Goal: Task Accomplishment & Management: Use online tool/utility

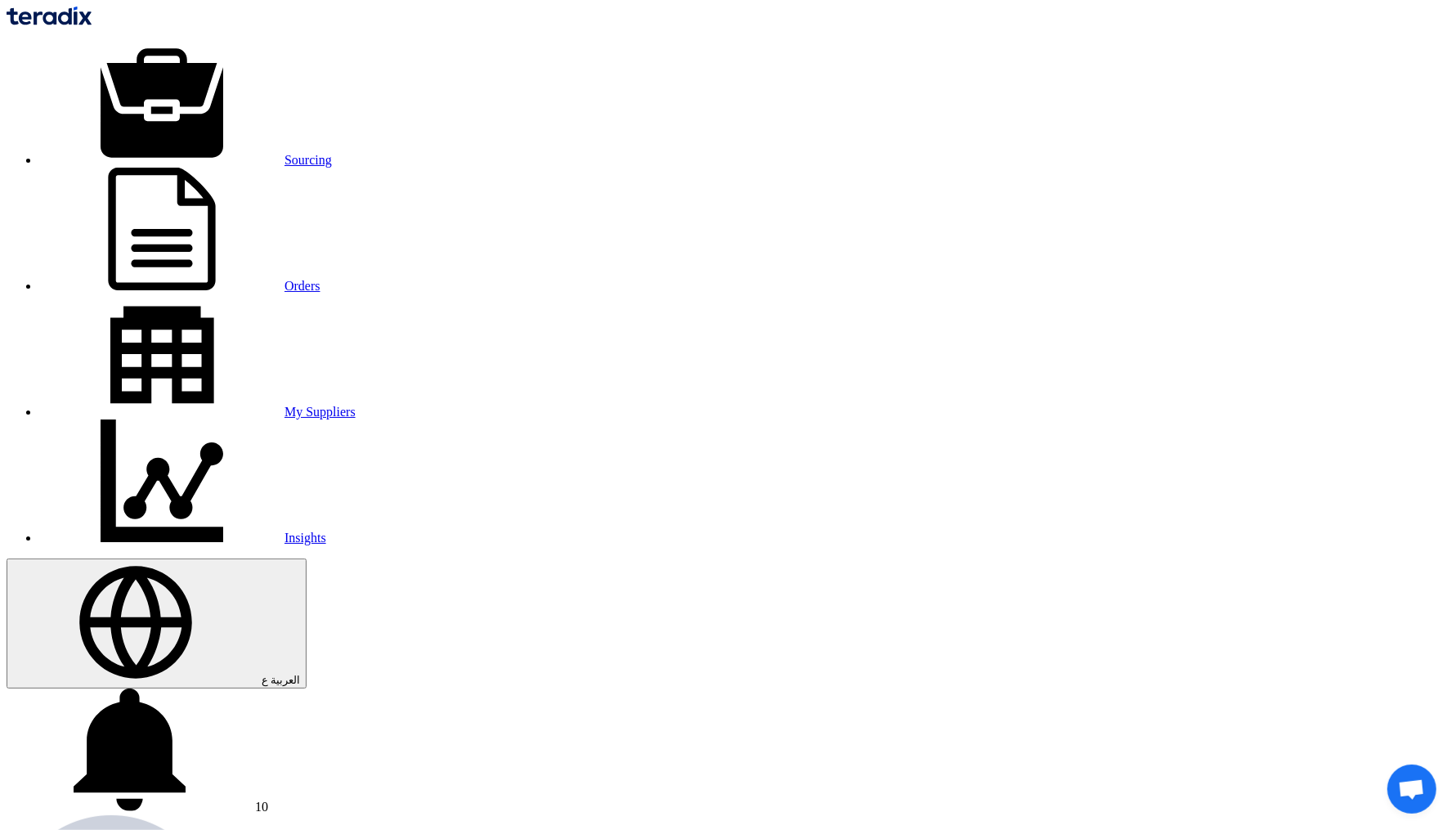
click at [332, 153] on link "Sourcing" at bounding box center [185, 159] width 292 height 14
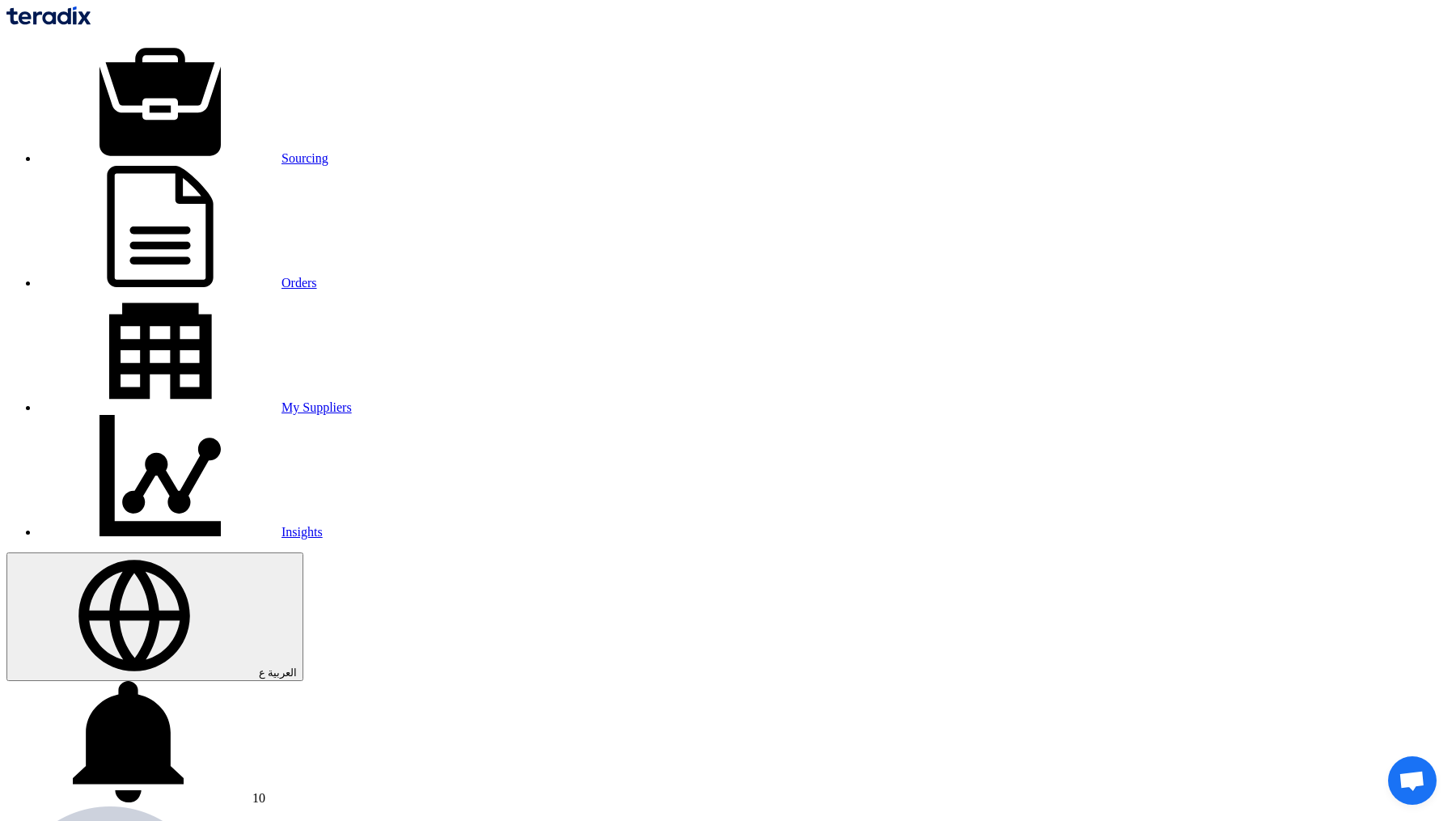
click at [184, 681] on use at bounding box center [128, 742] width 111 height 122
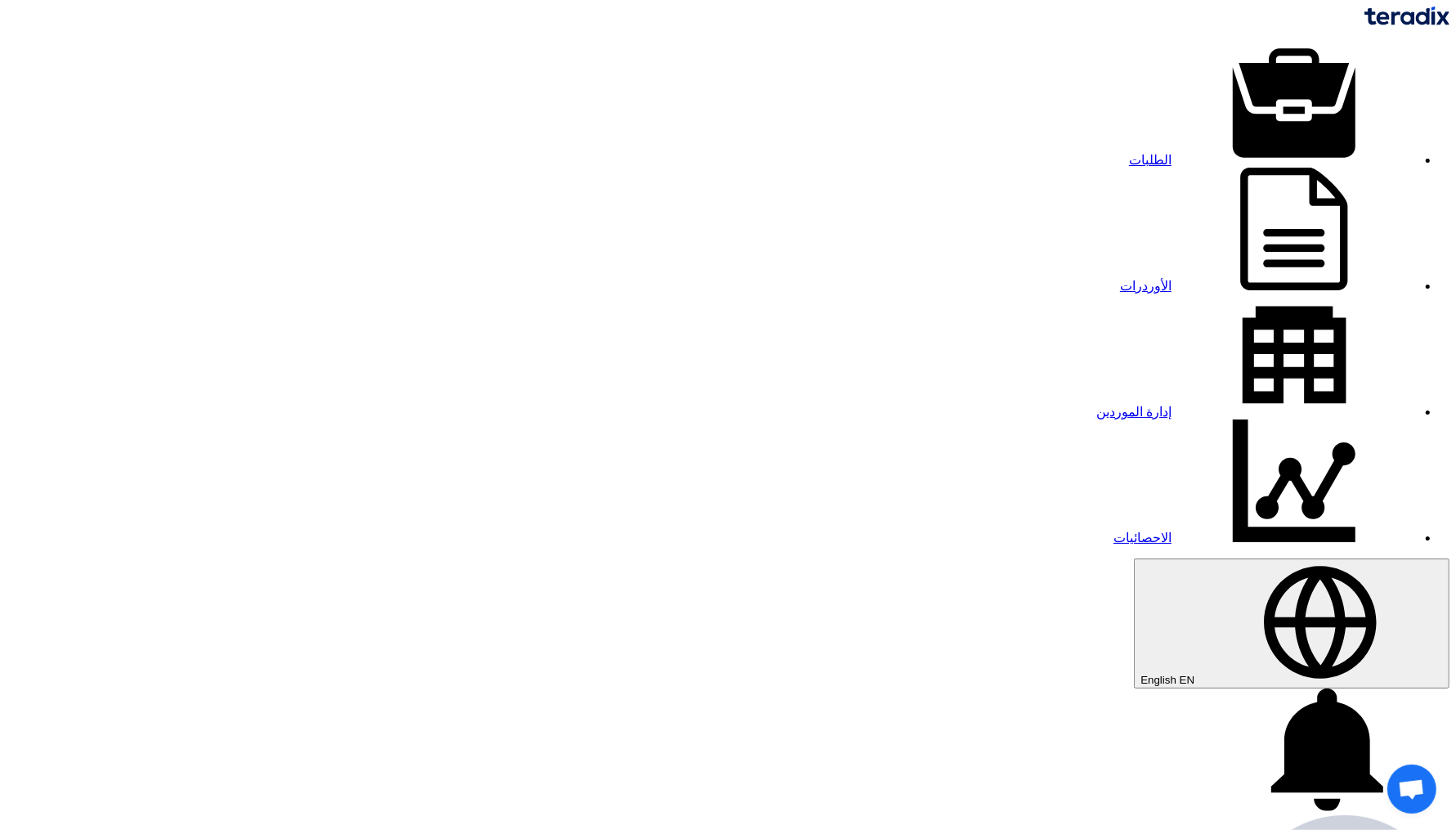
click at [1134, 558] on button "English EN" at bounding box center [1291, 623] width 316 height 130
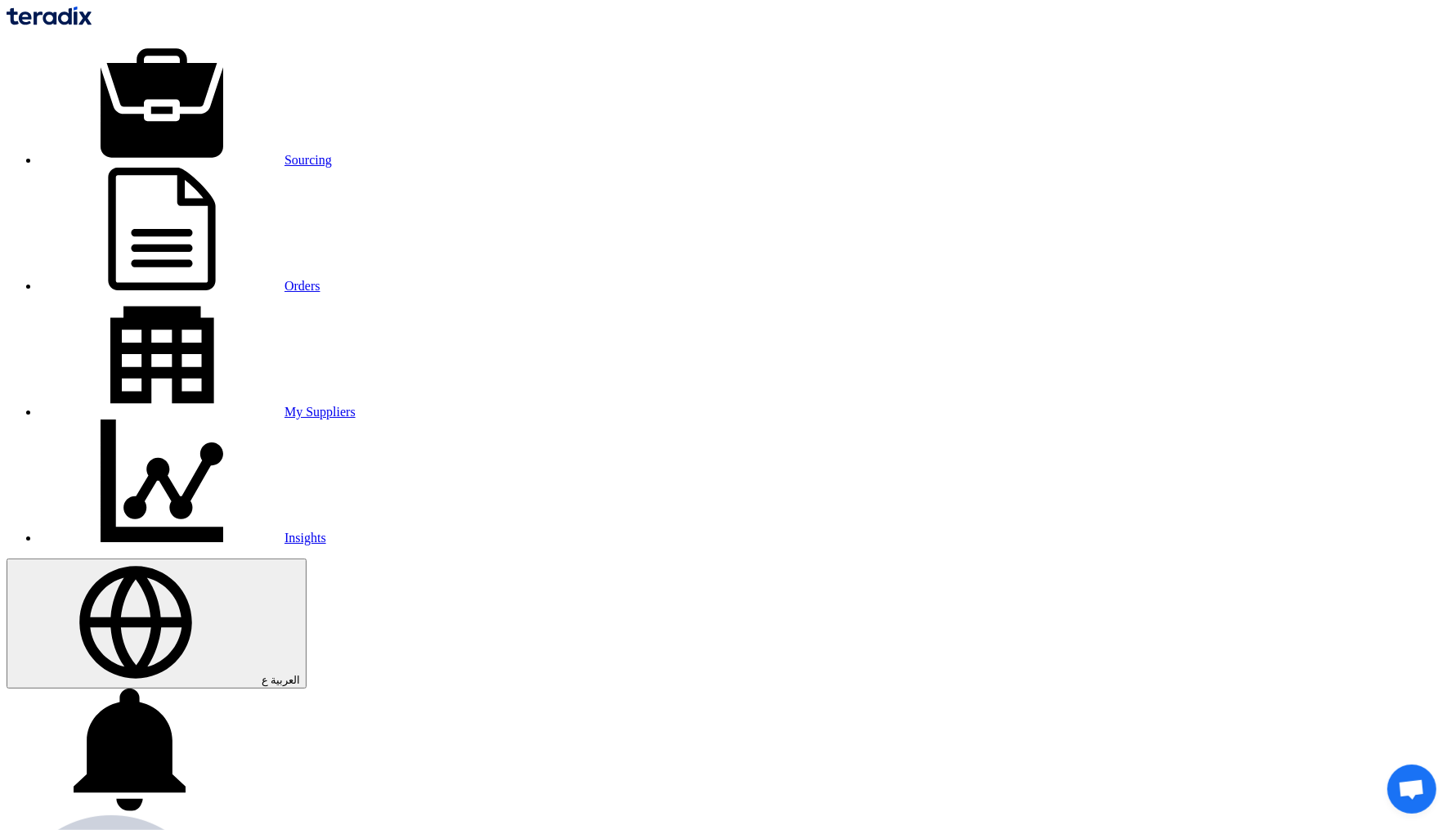
click at [332, 153] on link "Sourcing" at bounding box center [185, 159] width 292 height 14
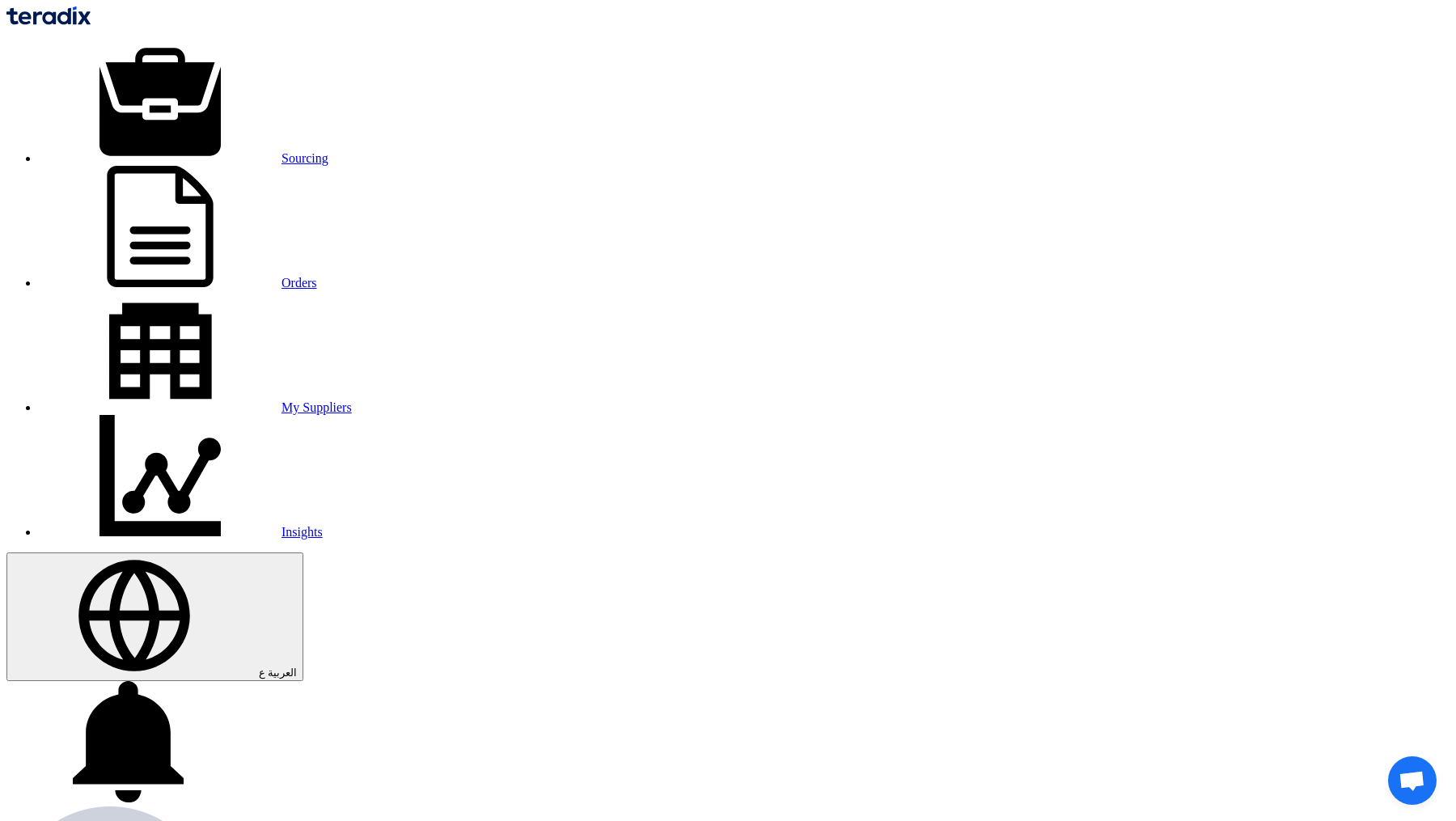
click at [329, 151] on link "Sourcing" at bounding box center [183, 158] width 289 height 14
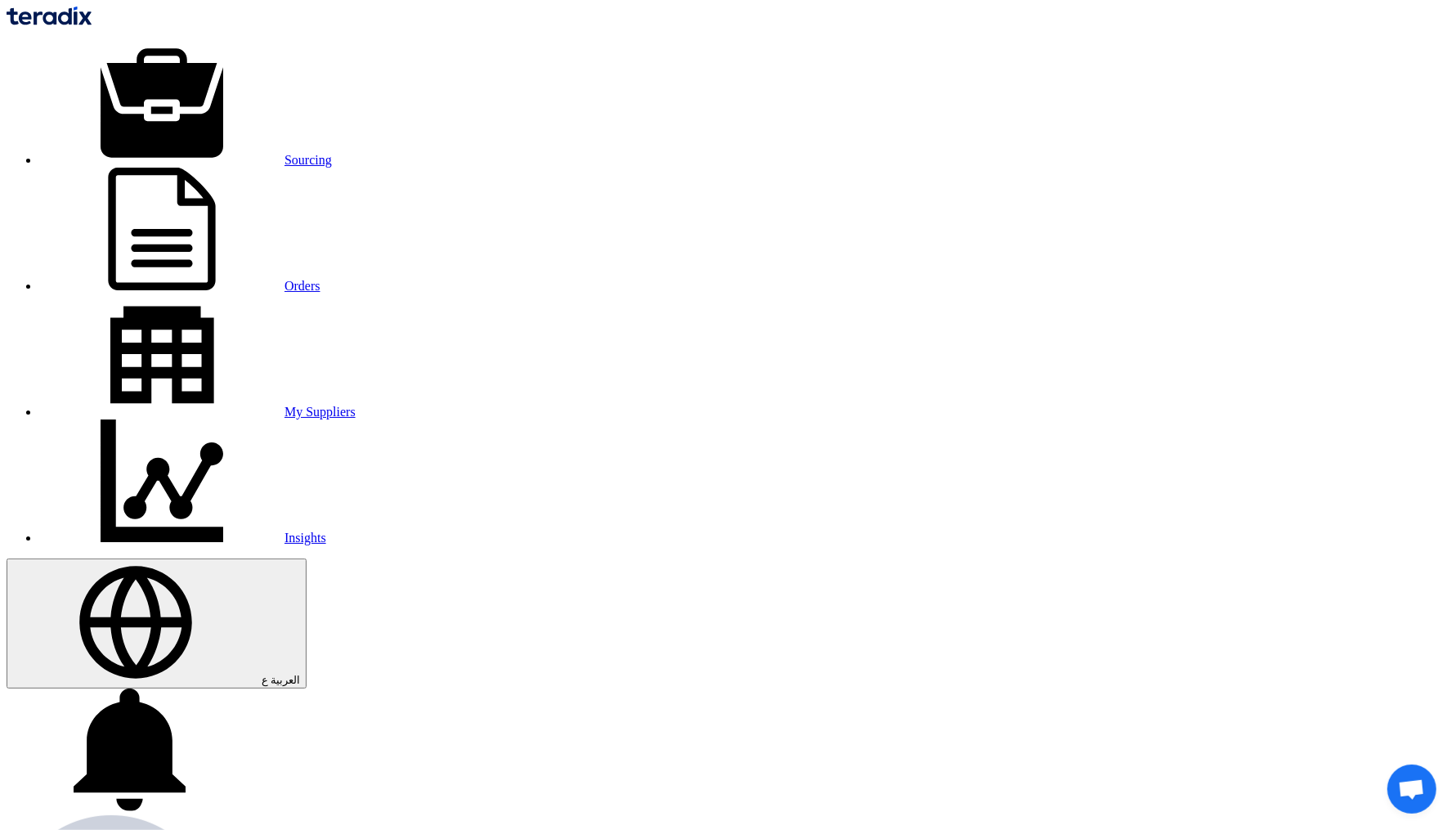
click at [332, 153] on link "Sourcing" at bounding box center [185, 159] width 292 height 14
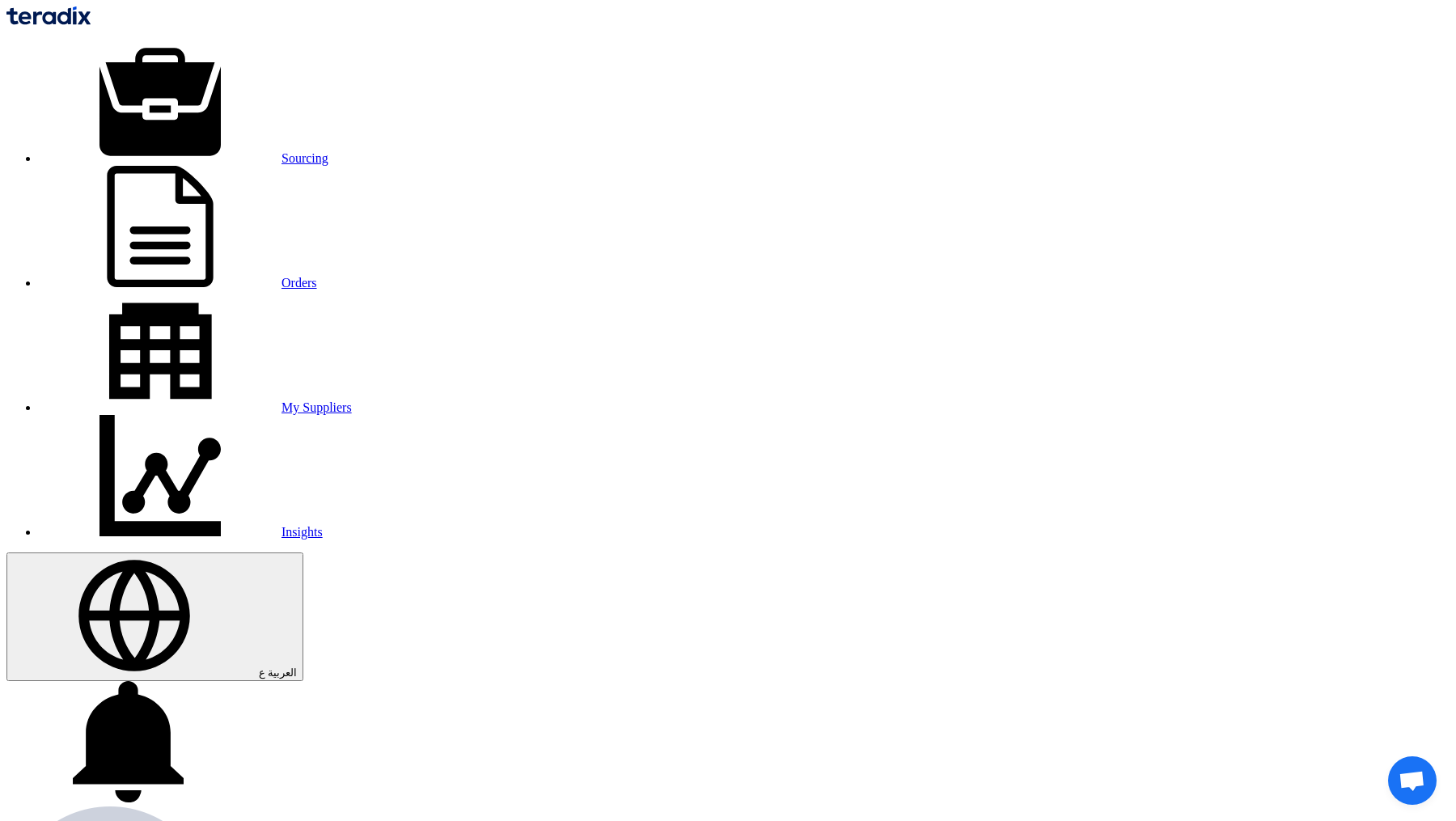
click at [329, 151] on link "Sourcing" at bounding box center [183, 158] width 289 height 14
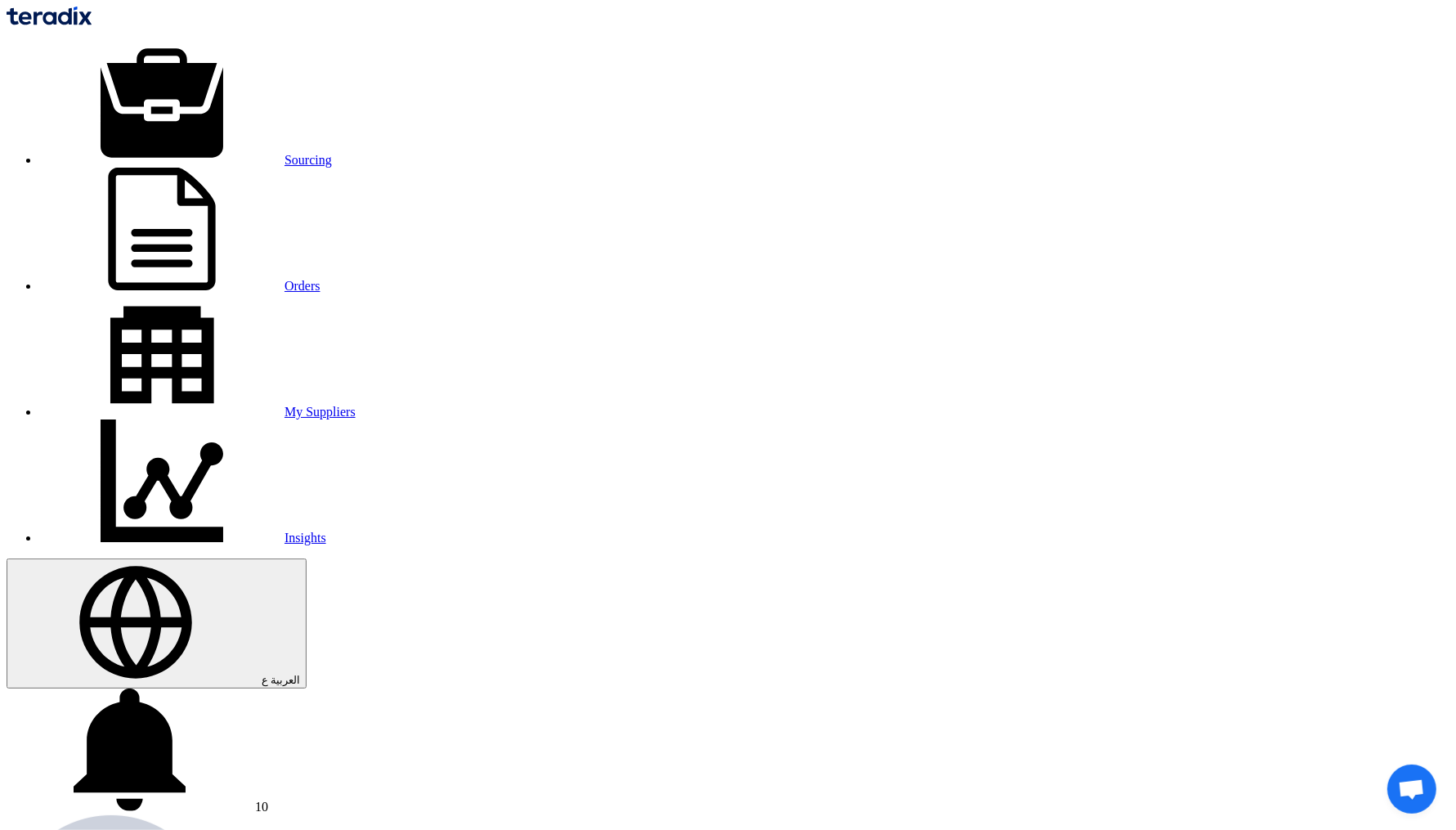
click at [368, 41] on div "Sourcing Orders My Suppliers Insights العربية ع 10 This is a kind reminder for …" at bounding box center [728, 531] width 1443 height 1050
click at [332, 153] on link "Sourcing" at bounding box center [185, 159] width 292 height 14
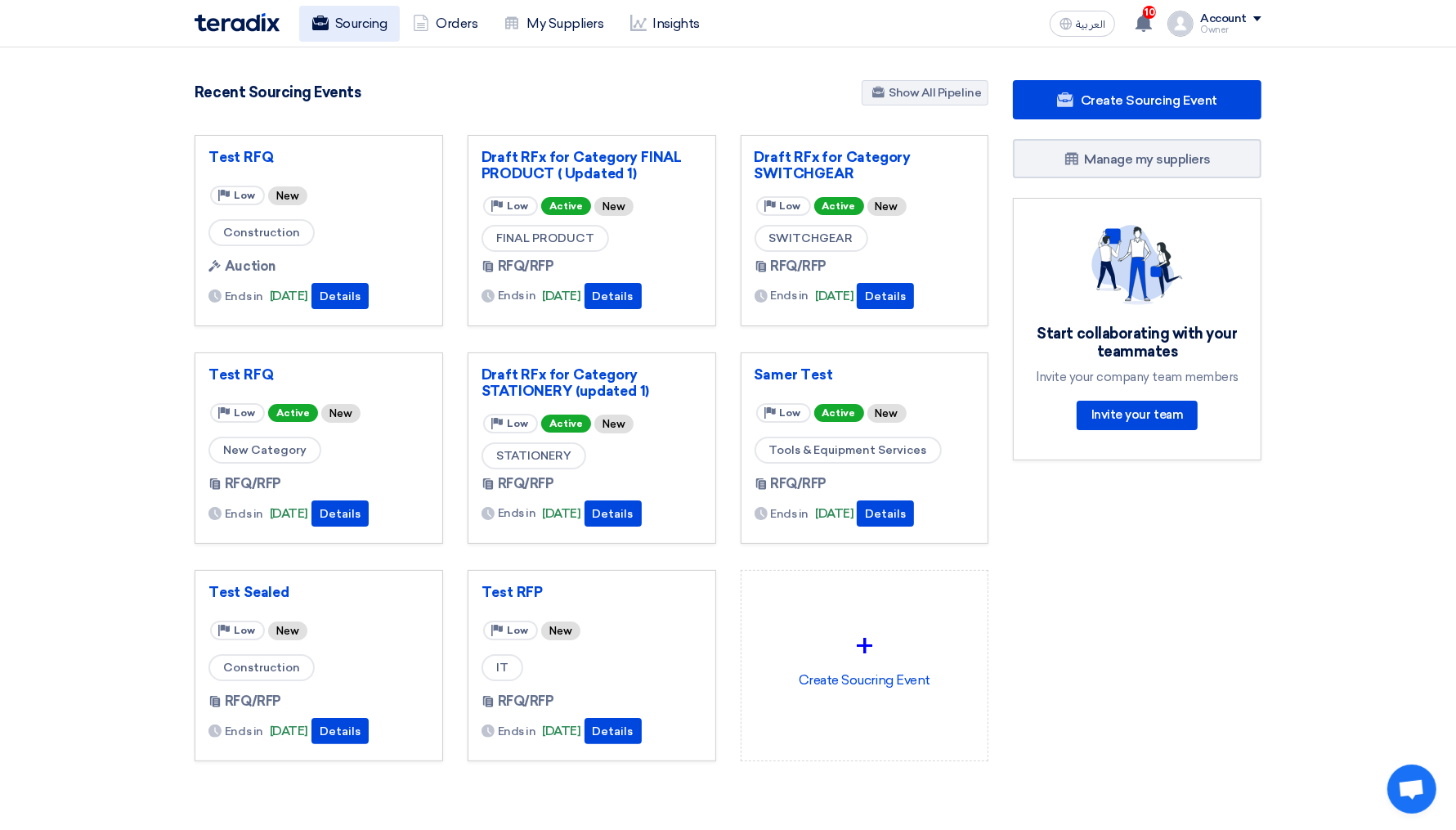
click at [368, 29] on link "Sourcing" at bounding box center [350, 24] width 100 height 36
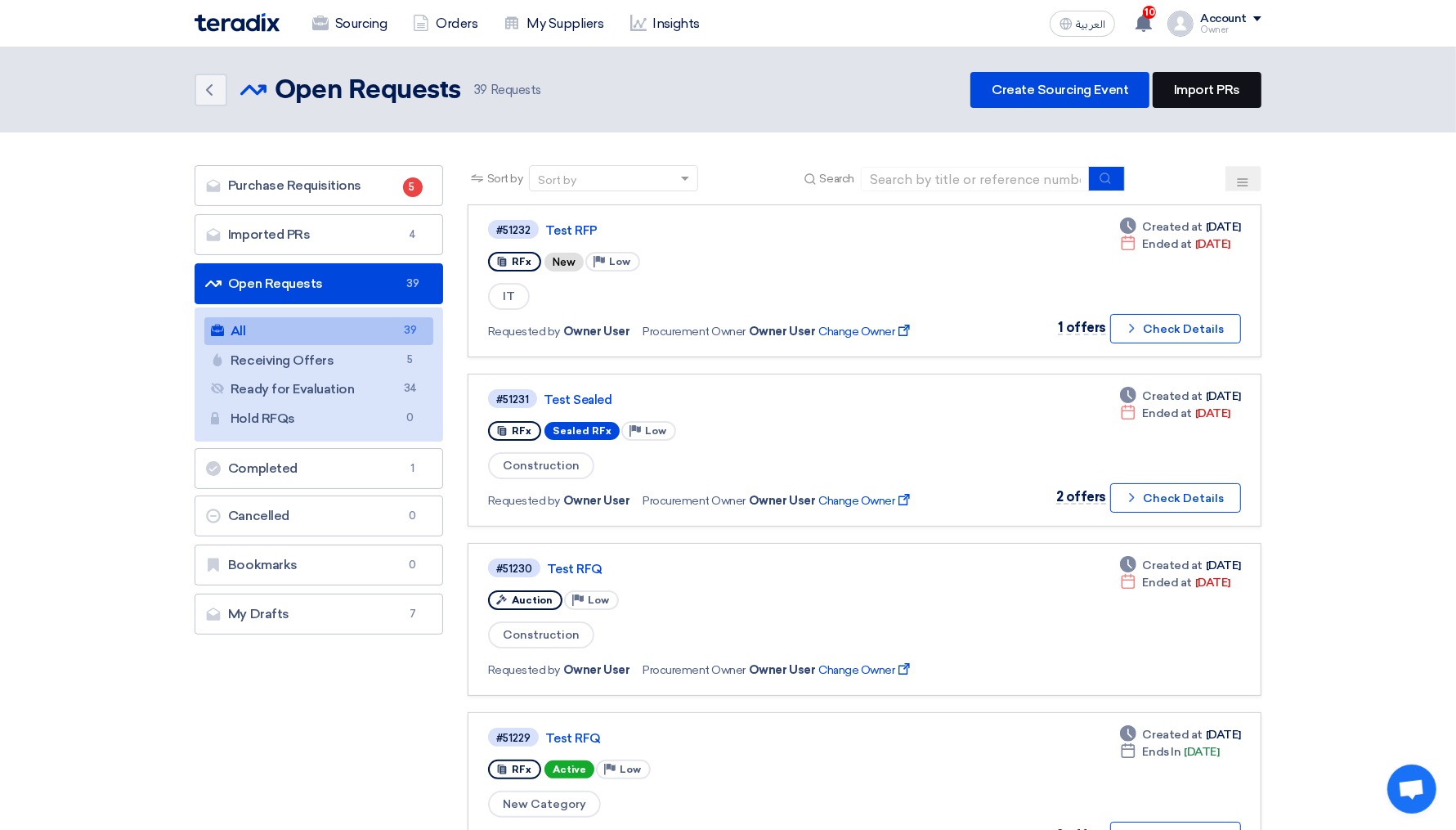
click at [1231, 104] on link "Import PRs" at bounding box center [1207, 90] width 108 height 36
